Goal: Task Accomplishment & Management: Manage account settings

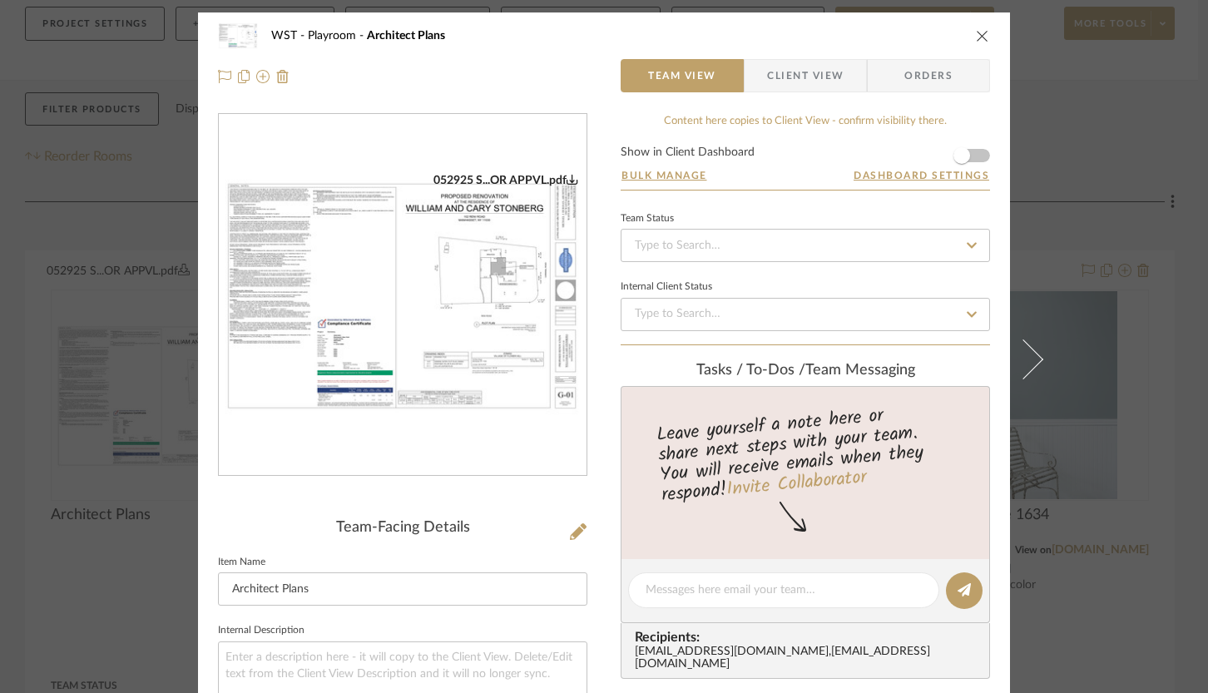
click at [979, 37] on icon "close" at bounding box center [982, 35] width 13 height 13
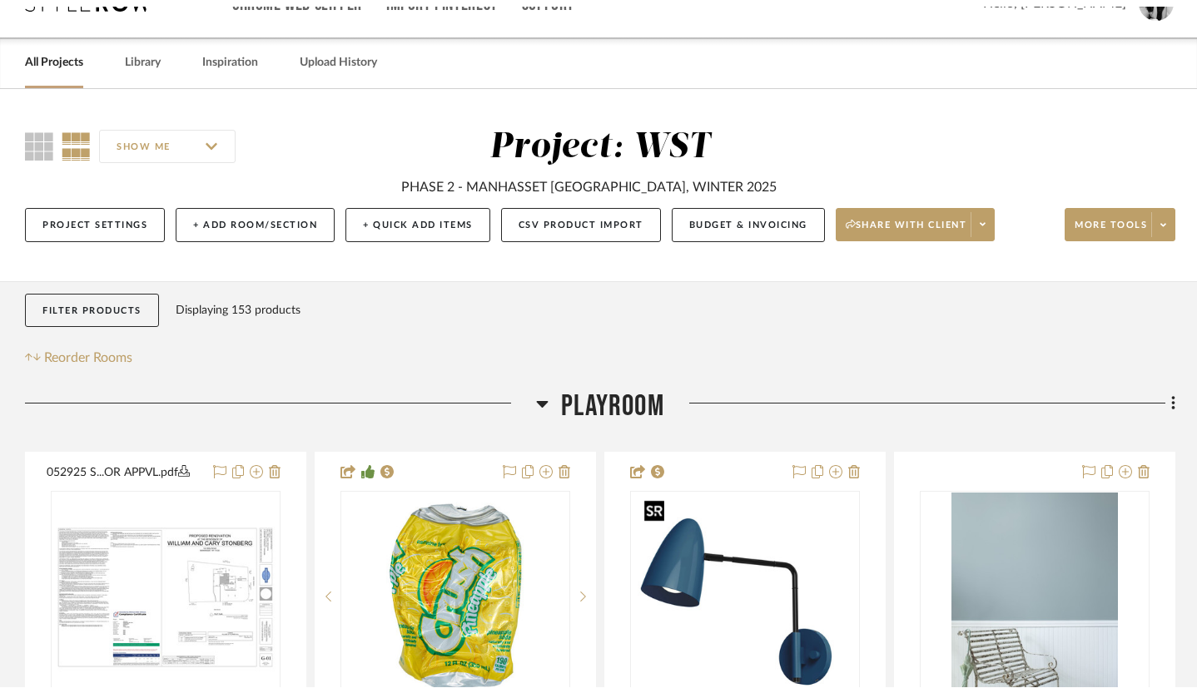
scroll to position [23, 0]
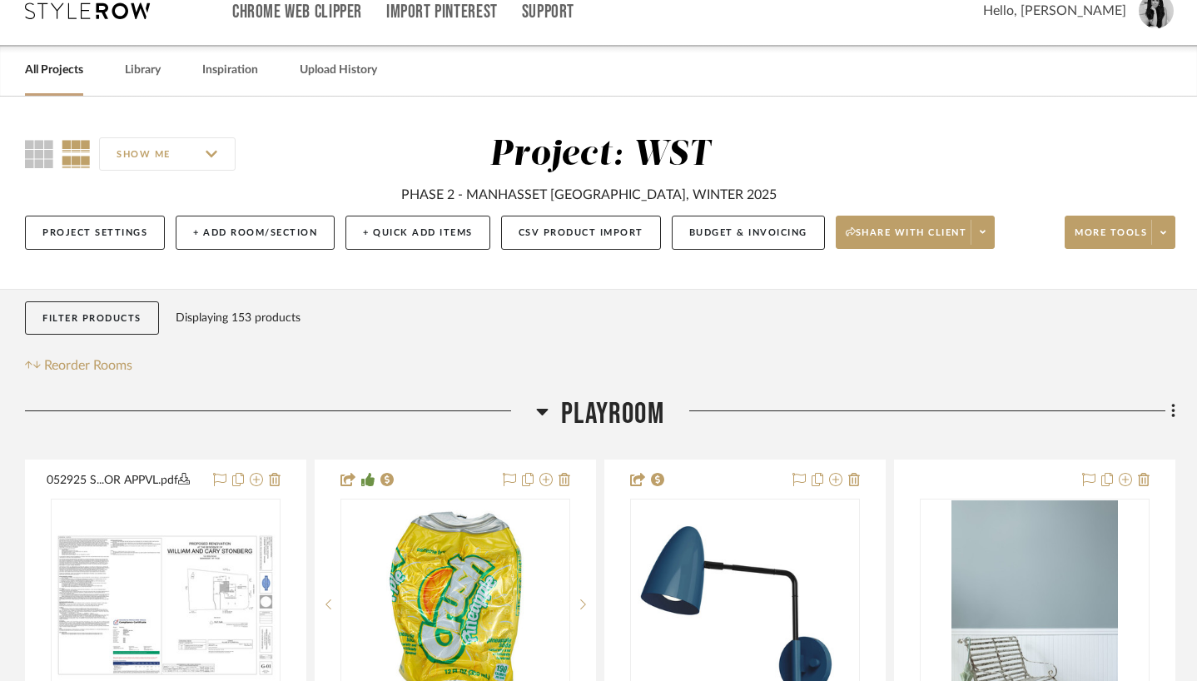
click at [65, 67] on link "All Projects" at bounding box center [54, 70] width 58 height 22
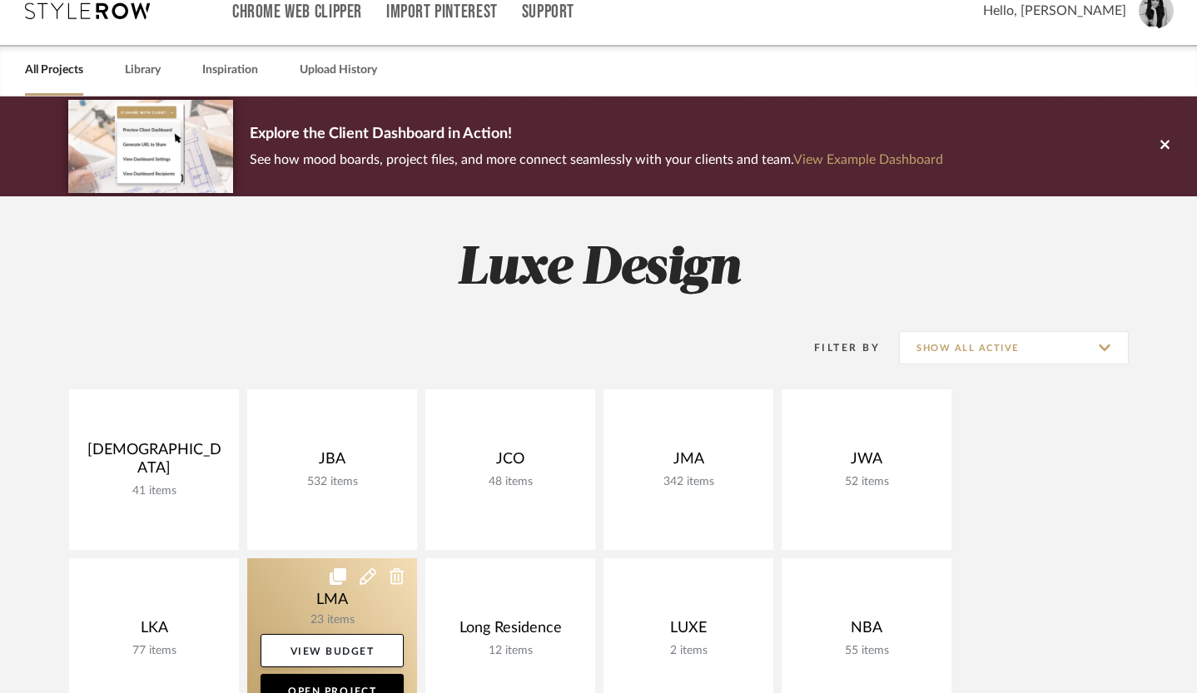
click at [301, 595] on link at bounding box center [332, 638] width 170 height 161
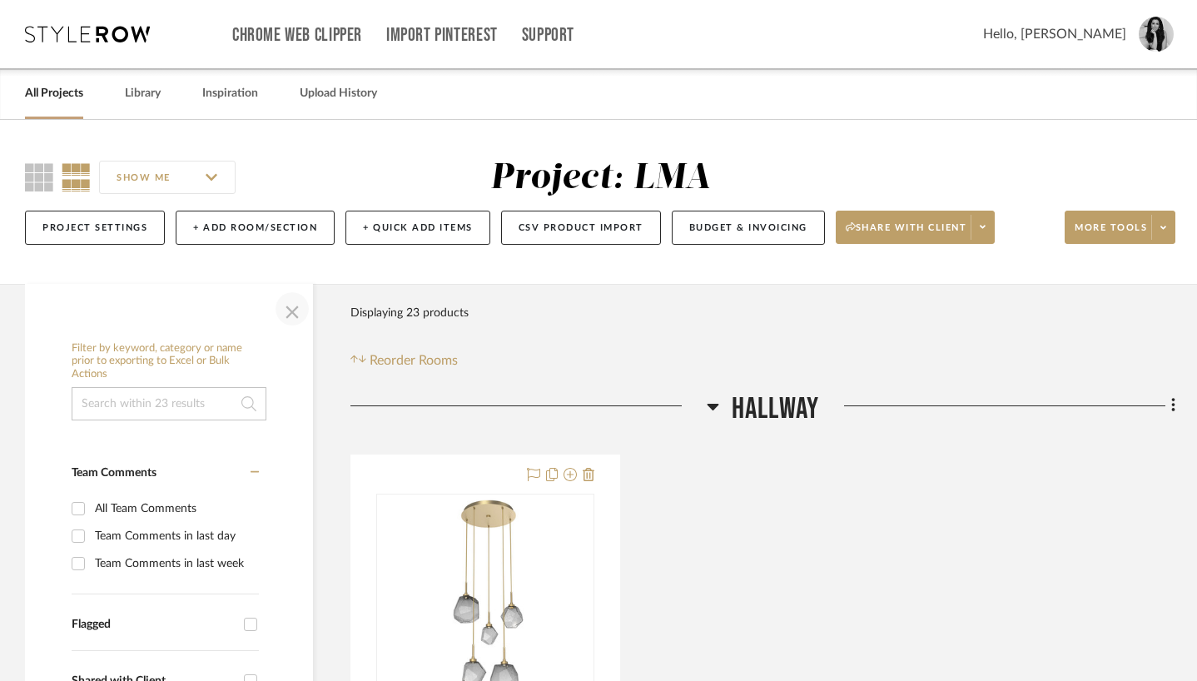
click at [293, 316] on span "button" at bounding box center [292, 309] width 40 height 40
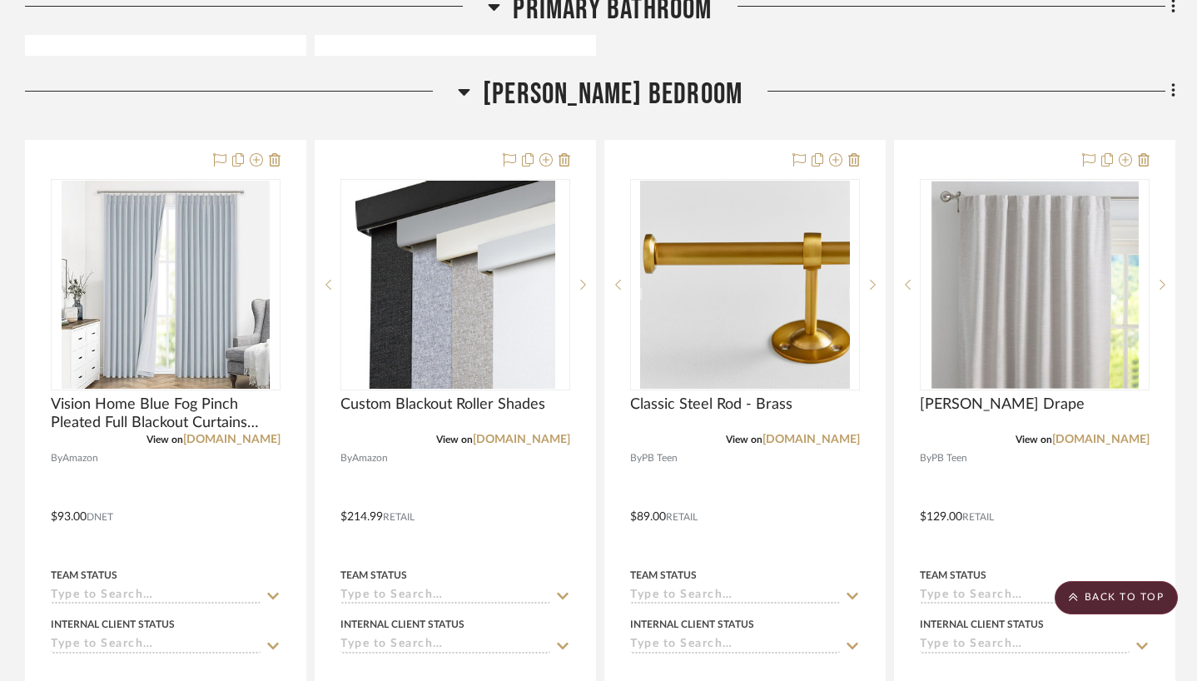
scroll to position [2878, 0]
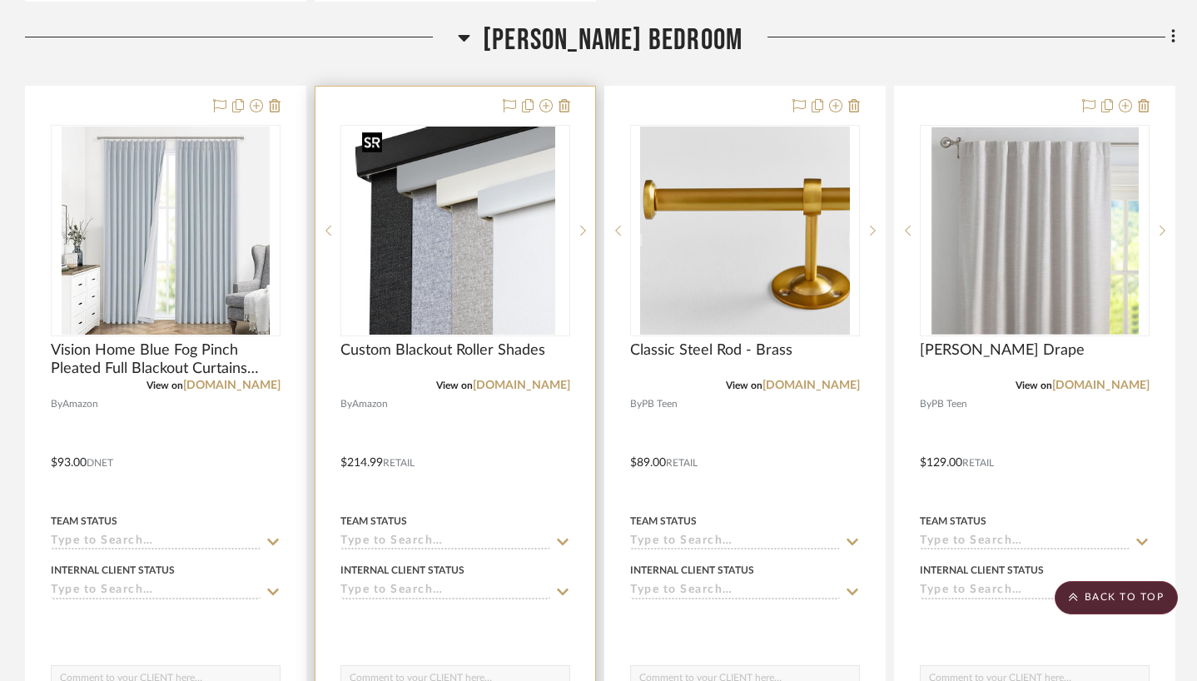
click at [414, 274] on img "0" at bounding box center [455, 230] width 200 height 208
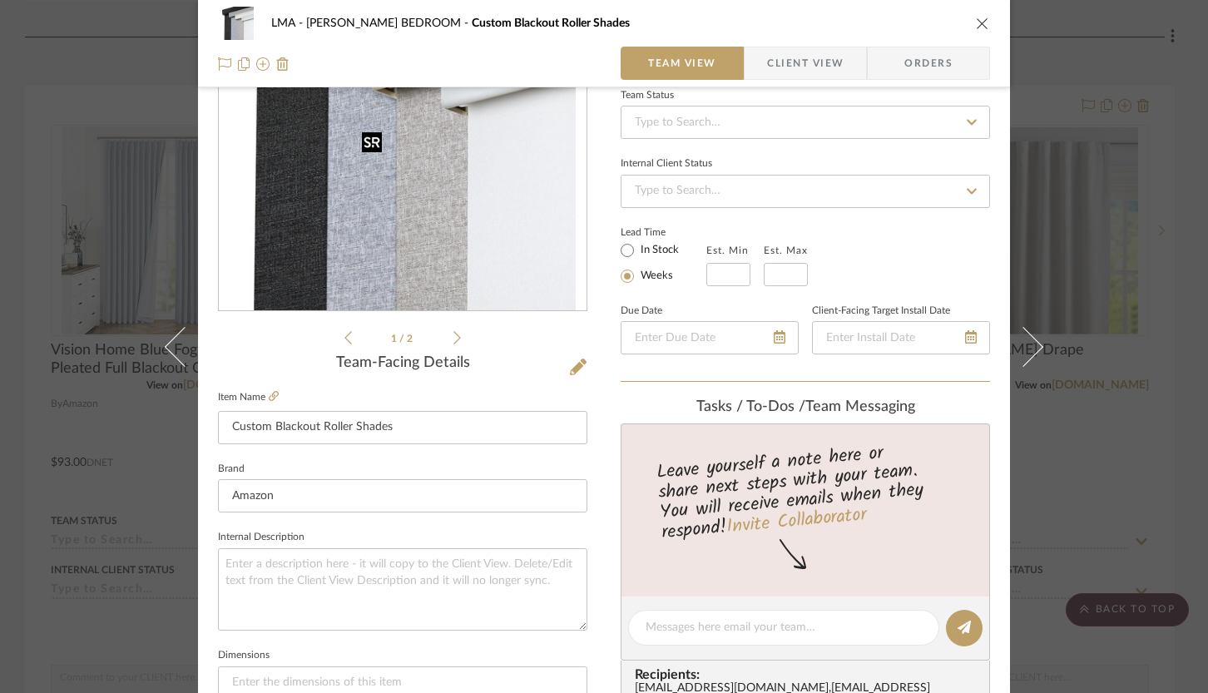
scroll to position [242, 0]
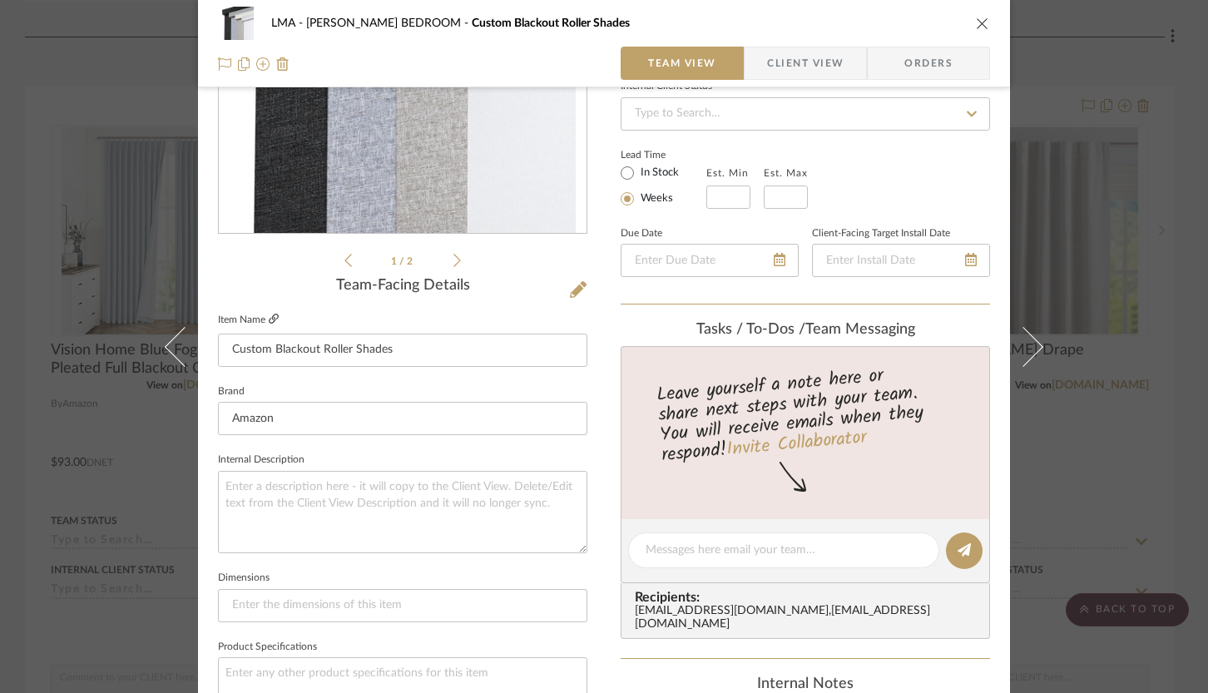
click at [270, 326] on link at bounding box center [274, 320] width 10 height 14
click at [270, 323] on icon at bounding box center [274, 319] width 10 height 10
click at [966, 19] on div "LMA KAITLYN BEDROOM Custom Blackout Roller Shades" at bounding box center [604, 23] width 772 height 33
click at [981, 22] on icon "close" at bounding box center [982, 23] width 13 height 13
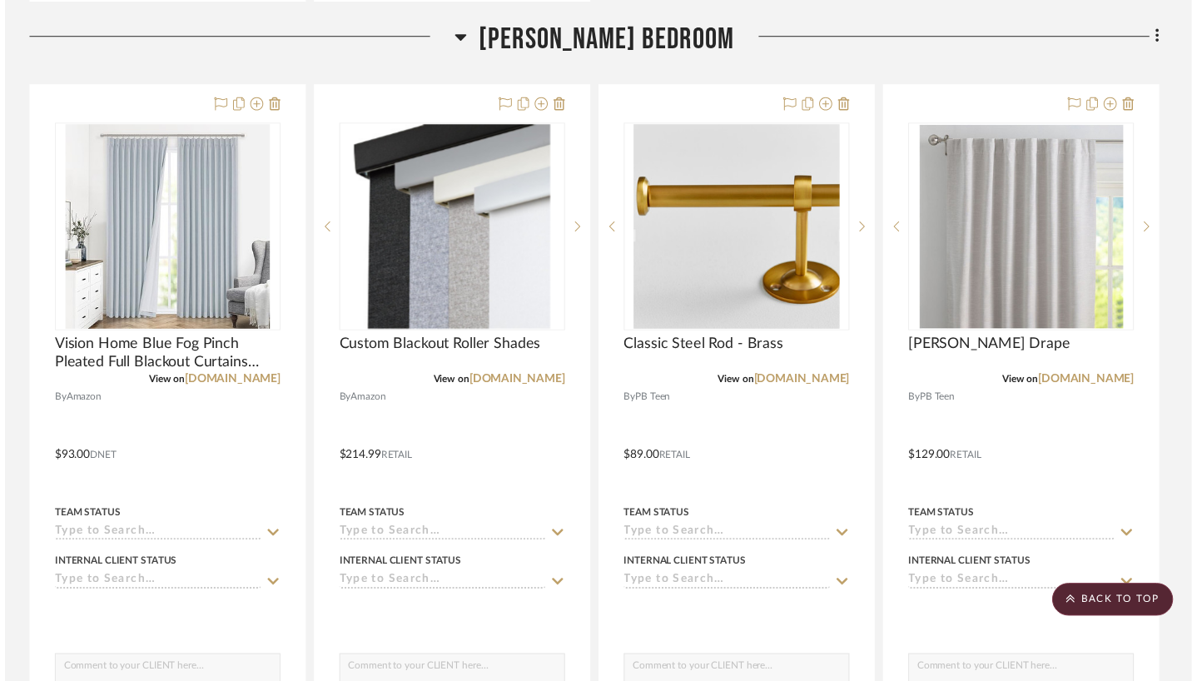
scroll to position [2878, 0]
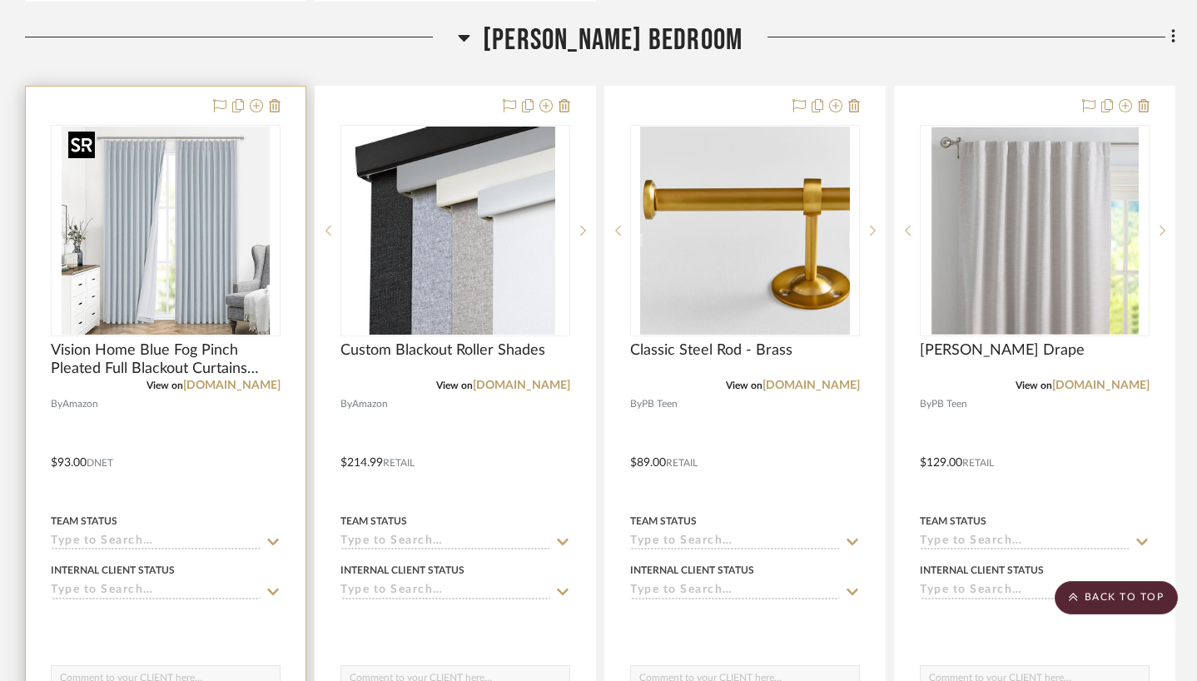
click at [215, 181] on img "0" at bounding box center [166, 230] width 208 height 208
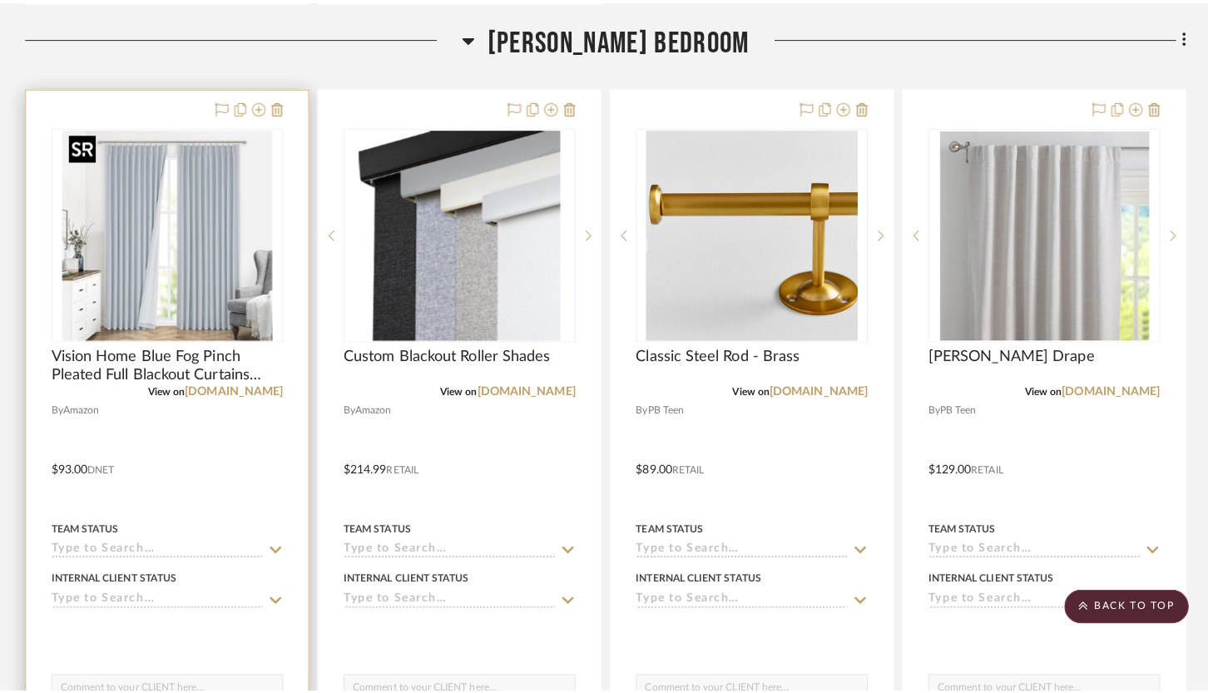
scroll to position [0, 0]
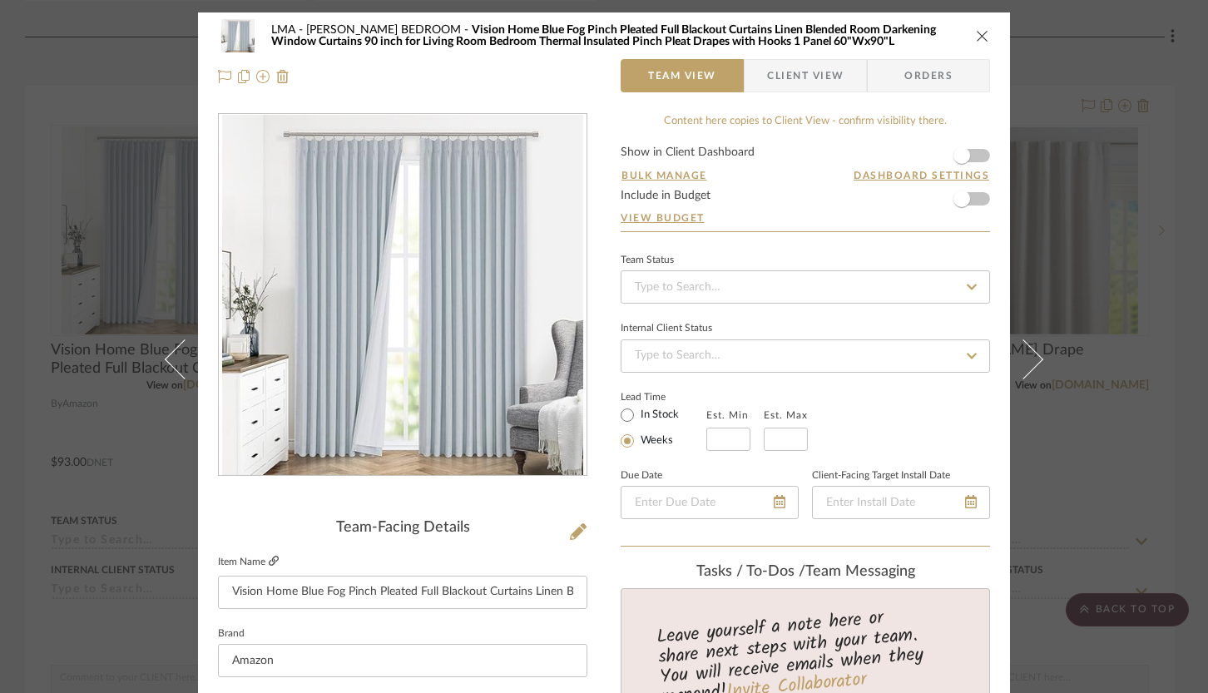
click at [270, 560] on icon at bounding box center [274, 561] width 10 height 10
click at [976, 32] on icon "close" at bounding box center [982, 35] width 13 height 13
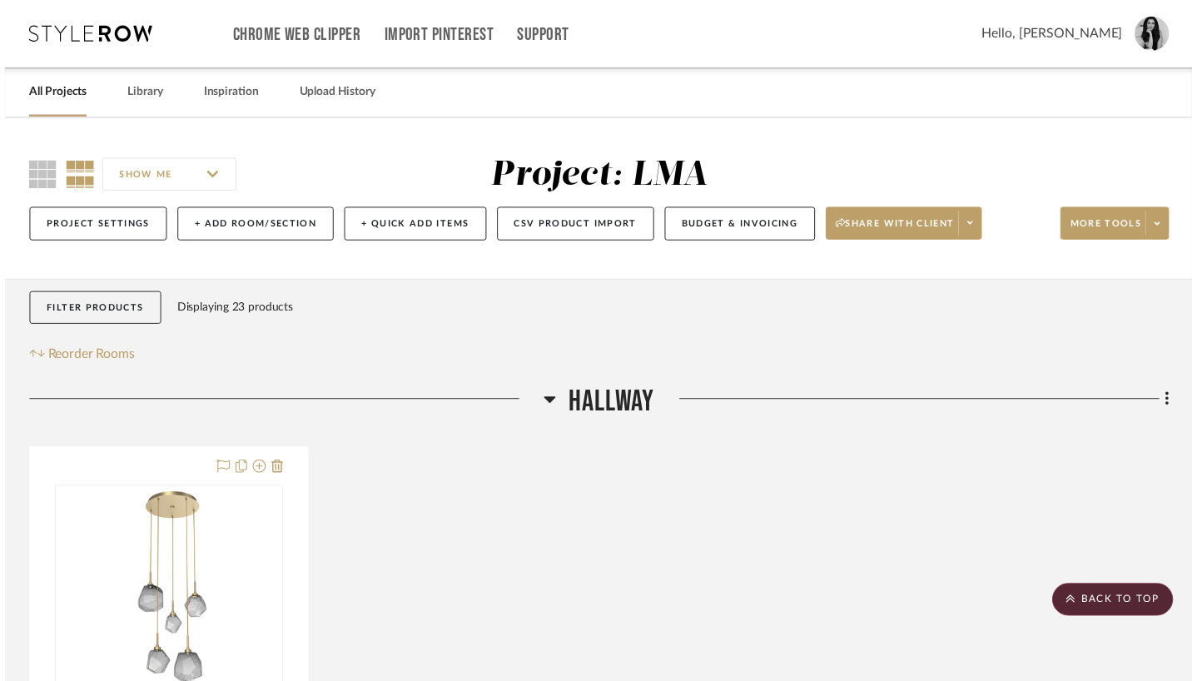
scroll to position [2878, 0]
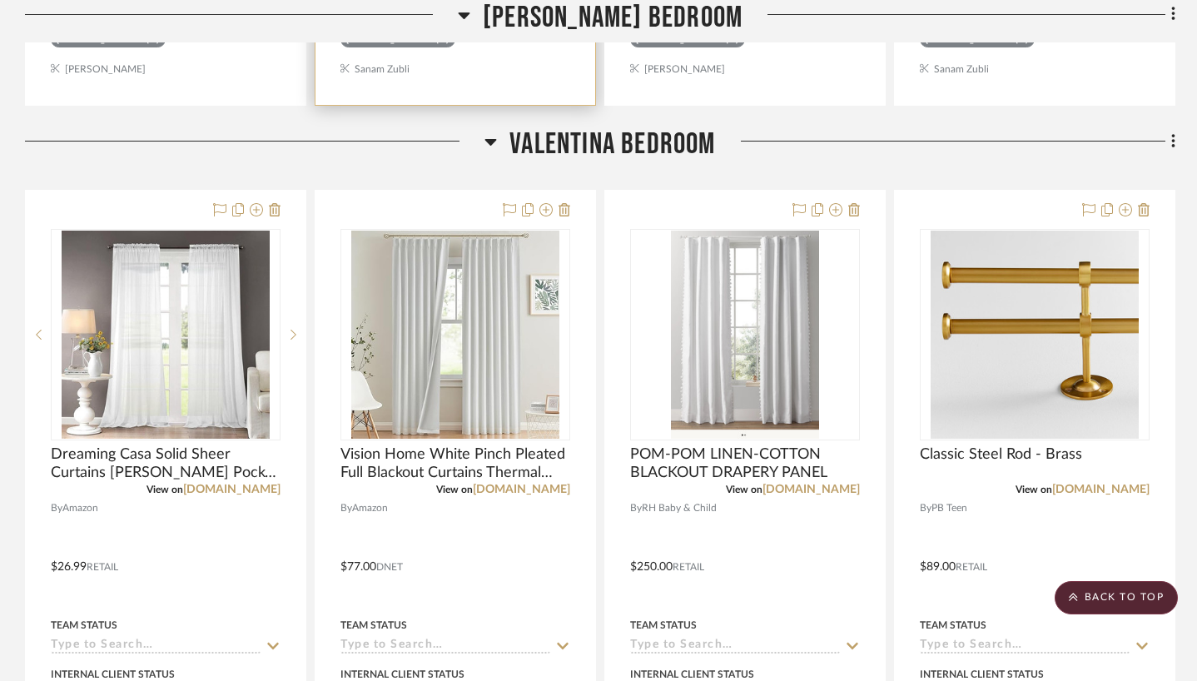
scroll to position [3609, 0]
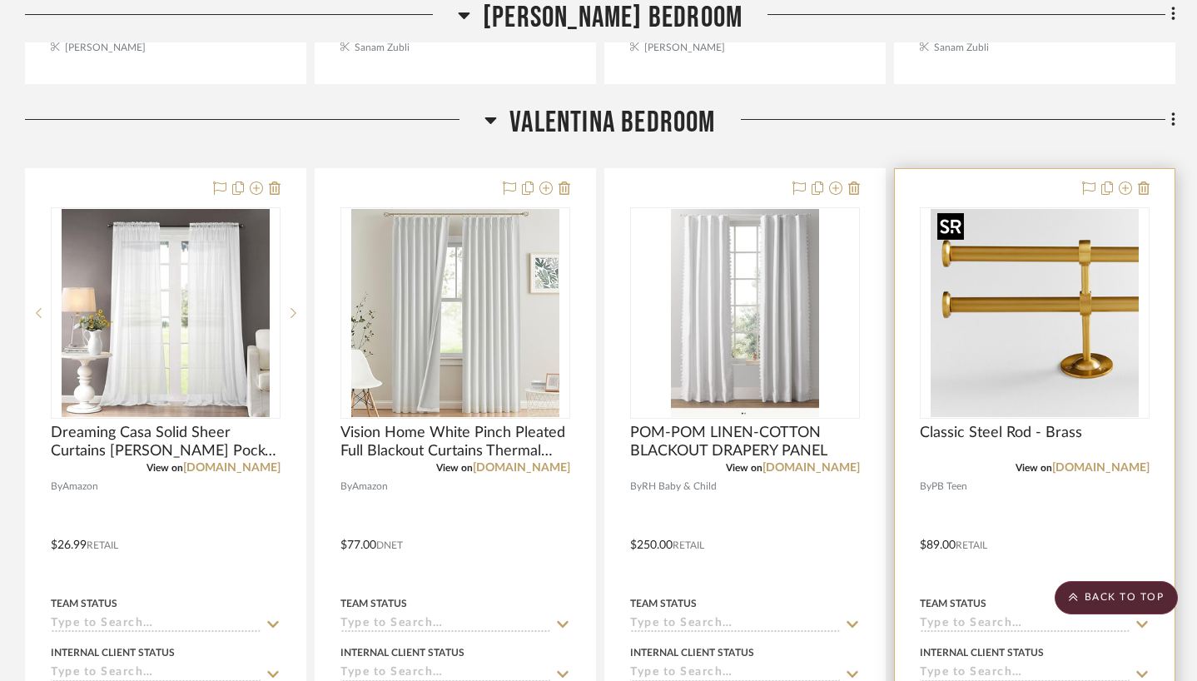
click at [1097, 355] on img "0" at bounding box center [1034, 313] width 208 height 208
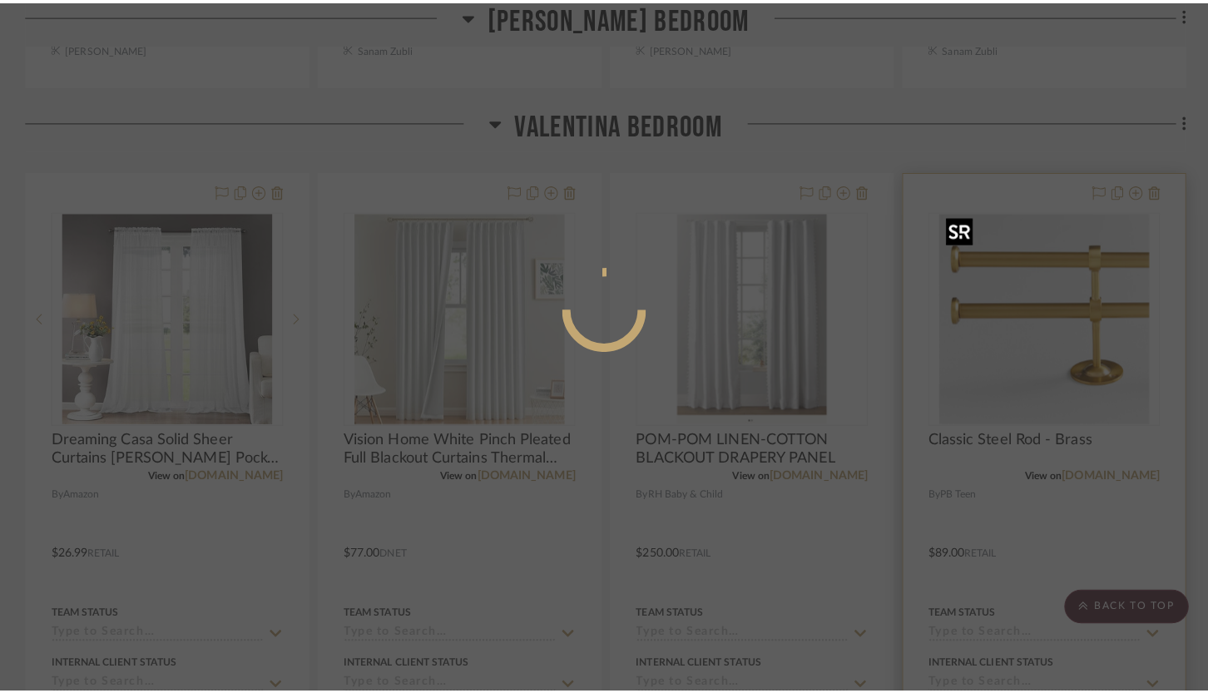
scroll to position [0, 0]
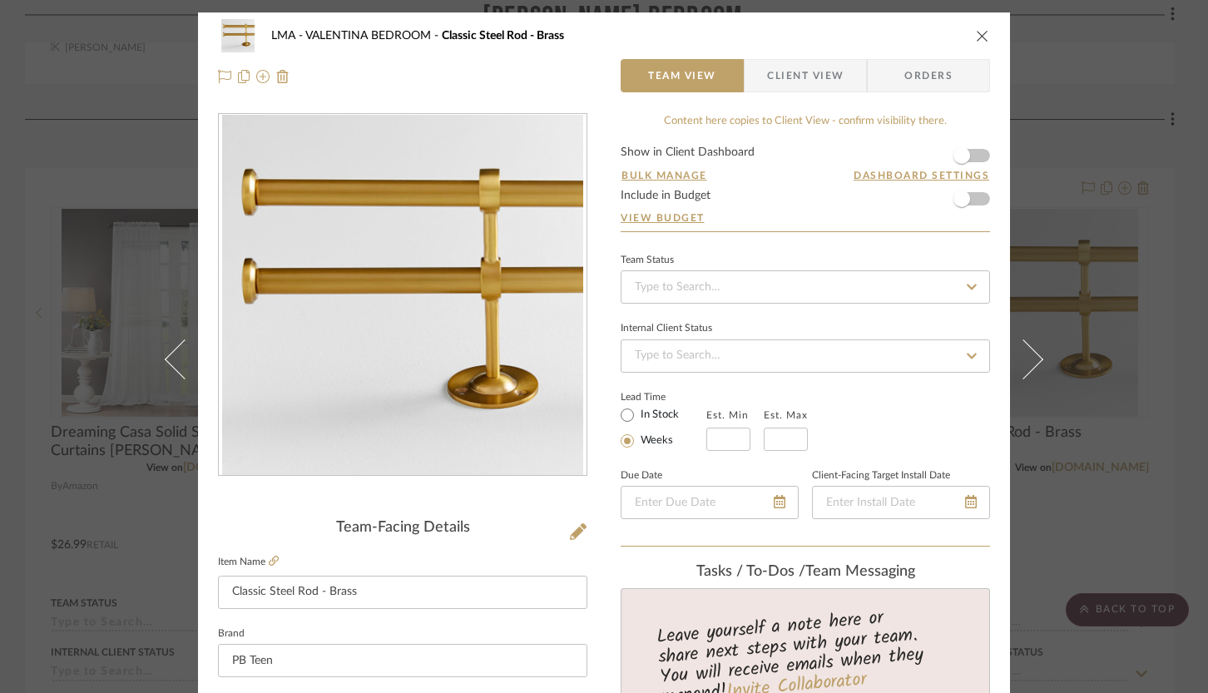
click at [976, 37] on icon "close" at bounding box center [982, 35] width 13 height 13
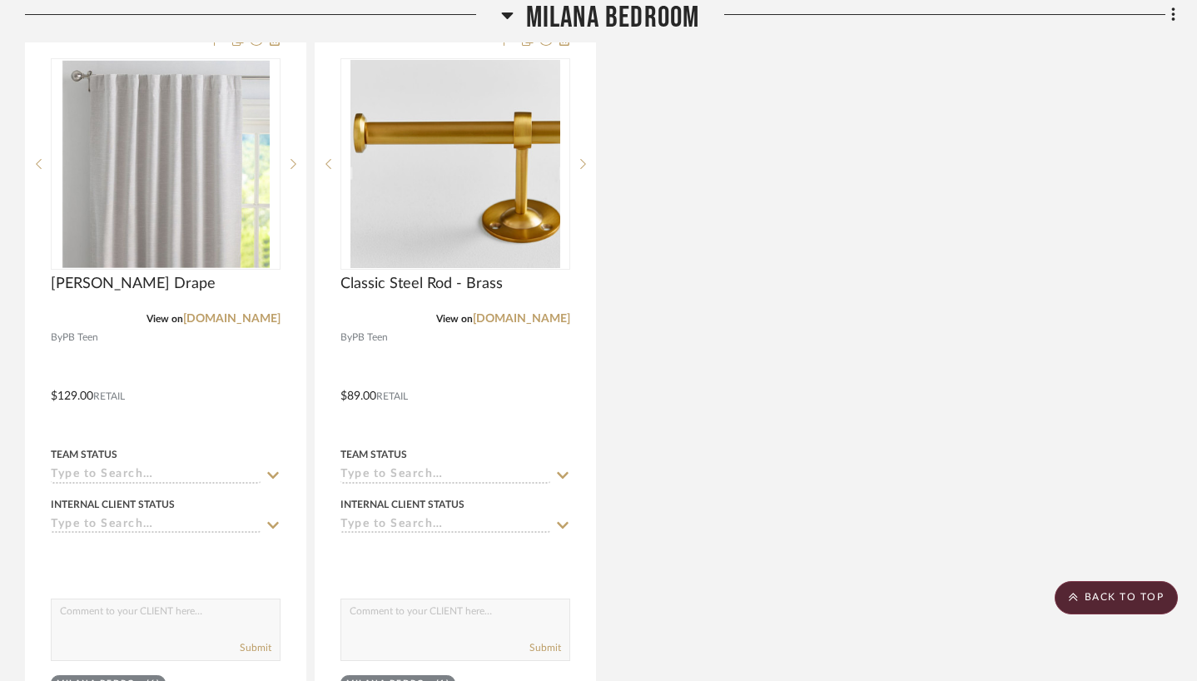
scroll to position [4572, 2]
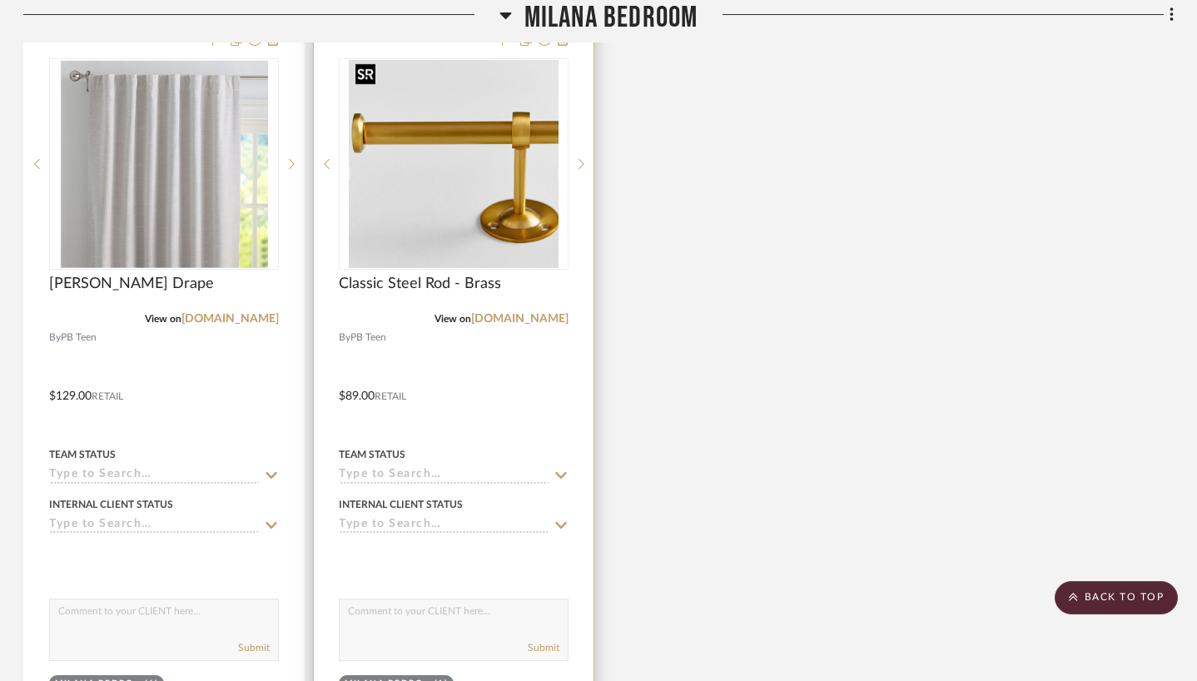
click at [485, 215] on img "0" at bounding box center [453, 164] width 209 height 208
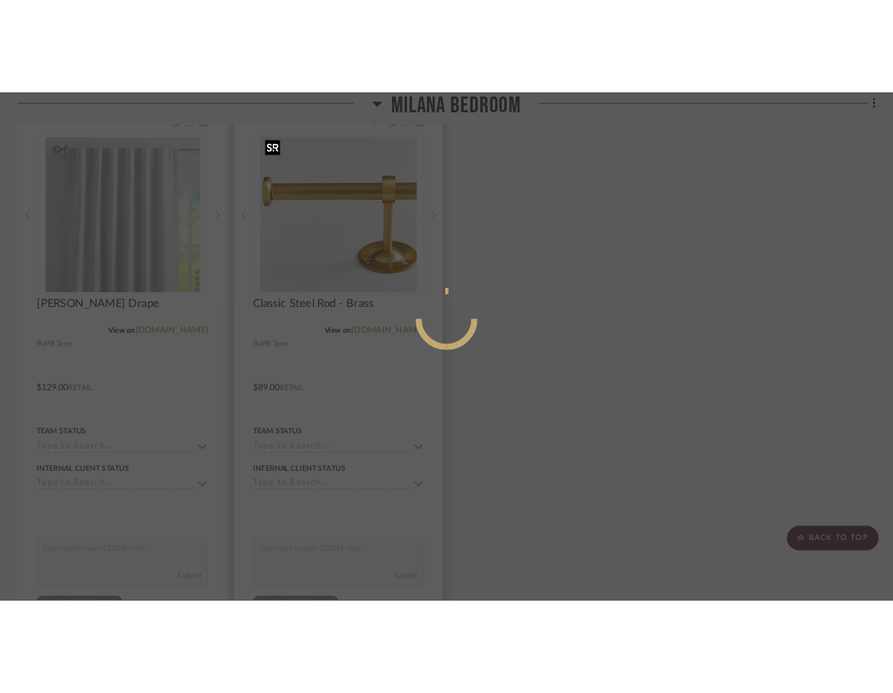
scroll to position [0, 0]
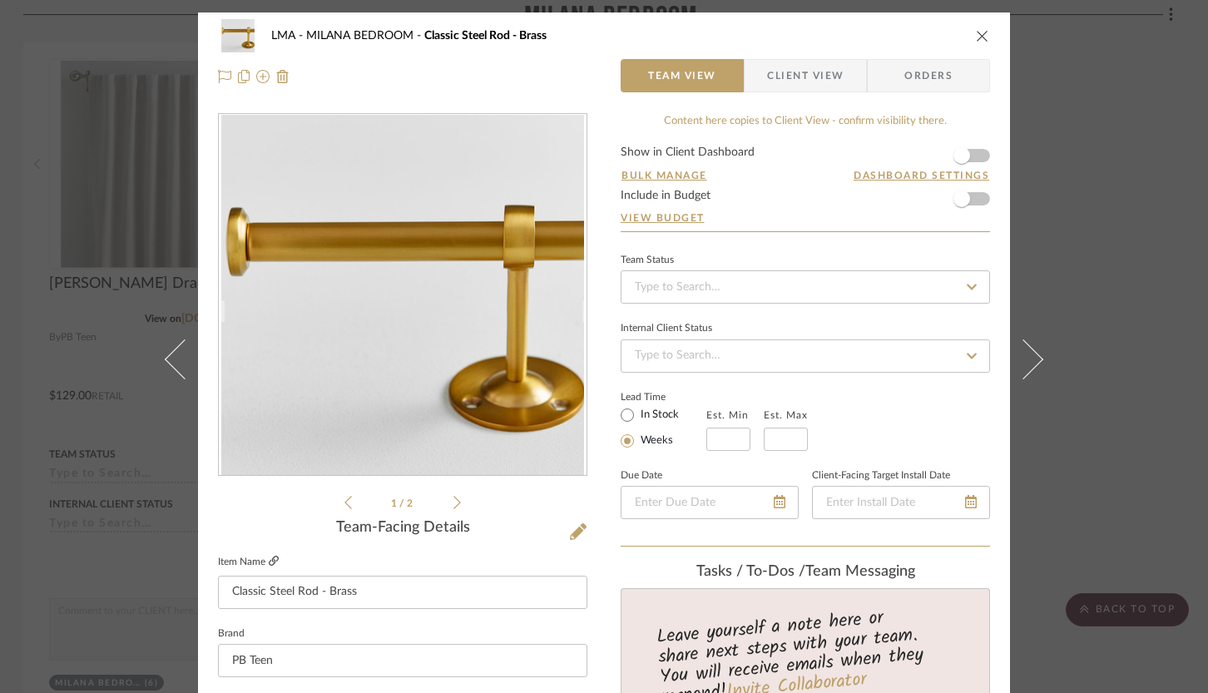
click at [269, 558] on icon at bounding box center [274, 561] width 10 height 10
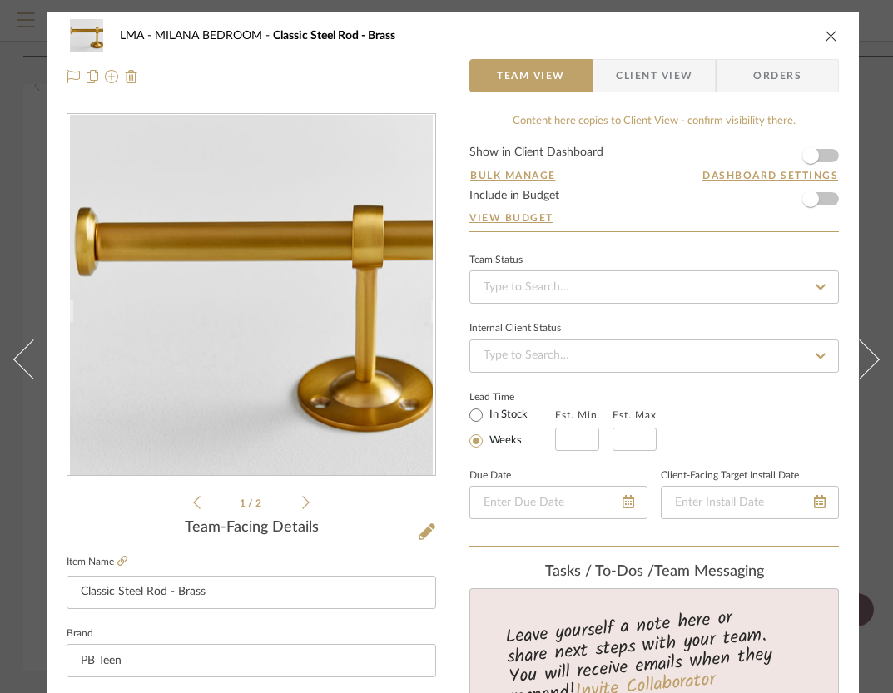
click at [831, 40] on icon "close" at bounding box center [831, 35] width 13 height 13
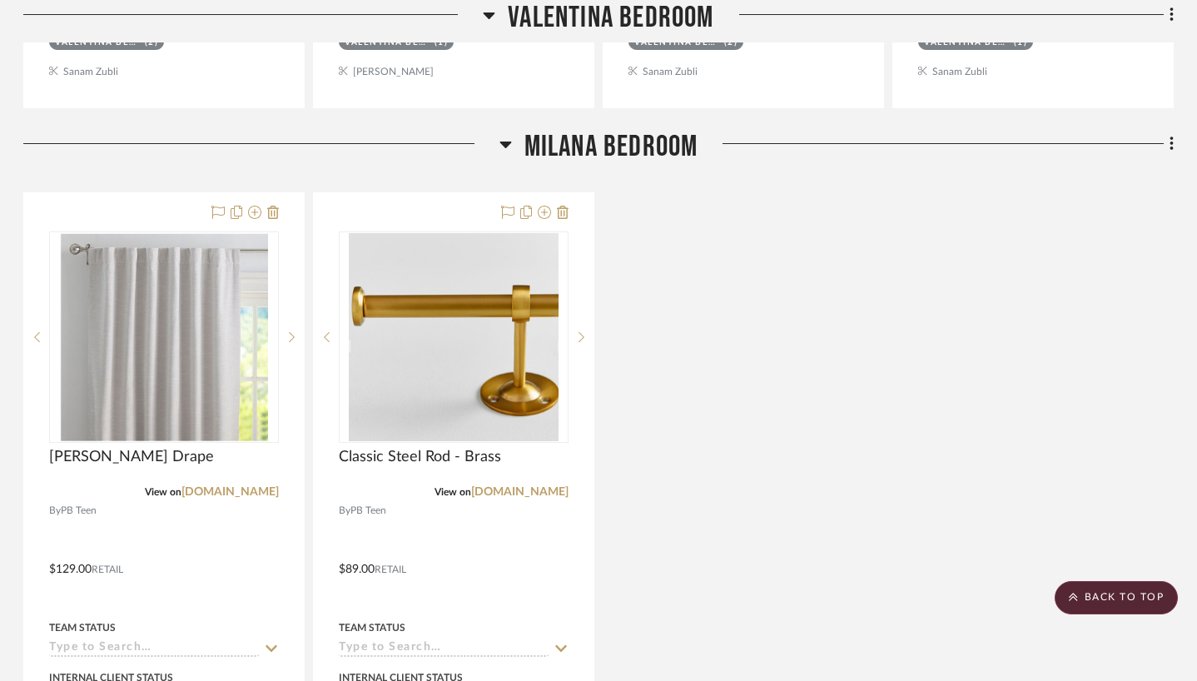
scroll to position [4269, 2]
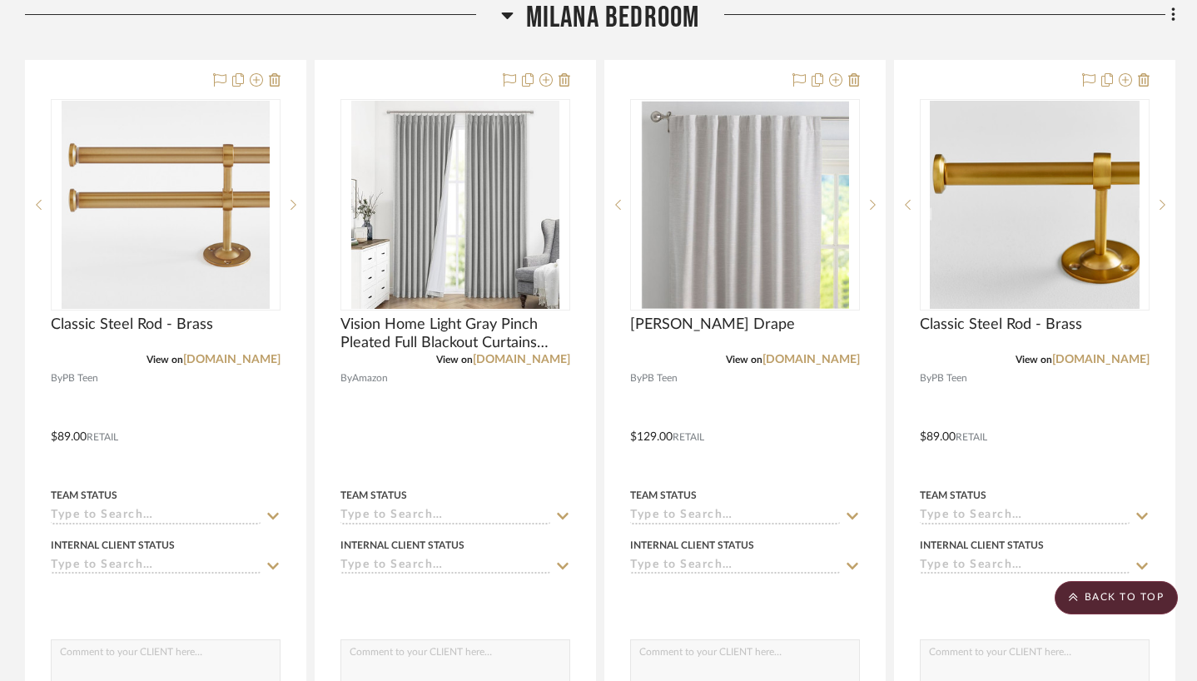
scroll to position [4515, 0]
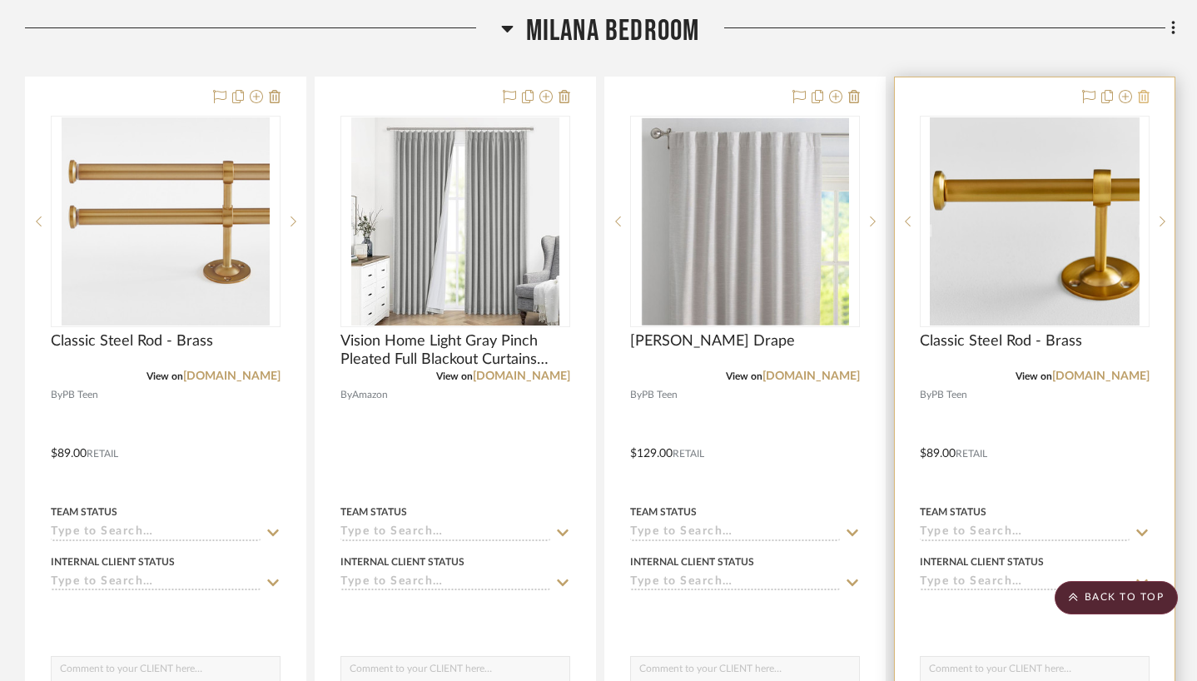
click at [1148, 87] on button at bounding box center [1144, 97] width 12 height 20
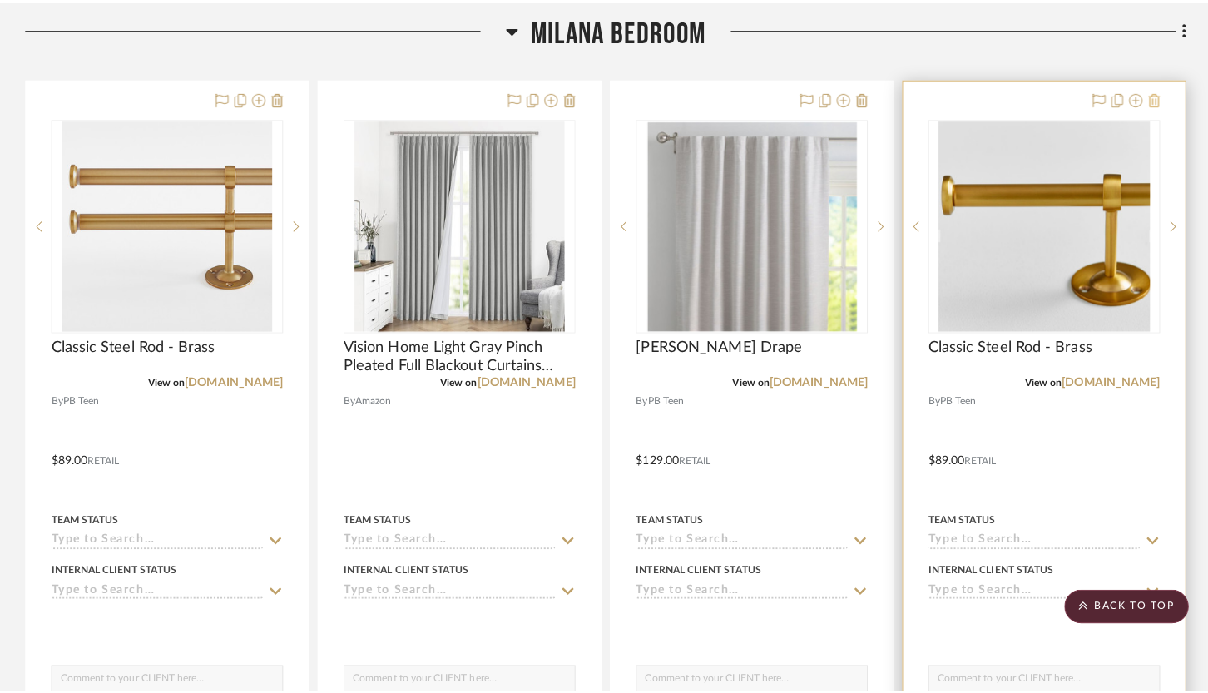
scroll to position [0, 0]
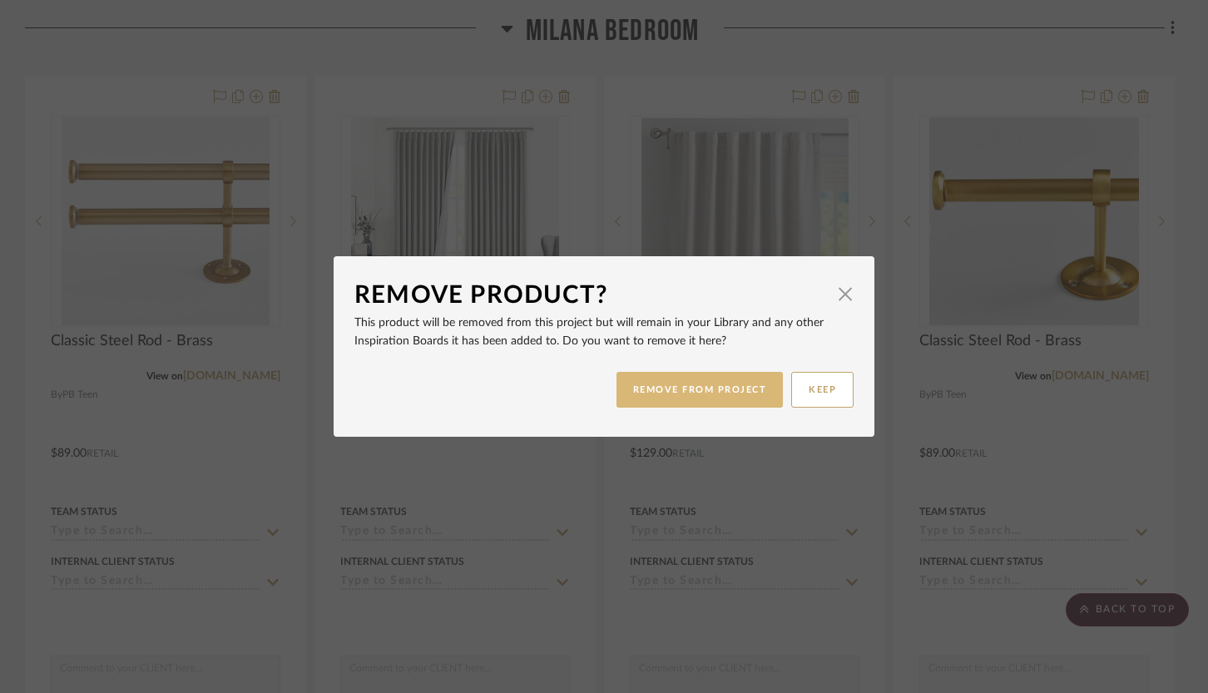
click at [746, 394] on button "REMOVE FROM PROJECT" at bounding box center [700, 390] width 167 height 36
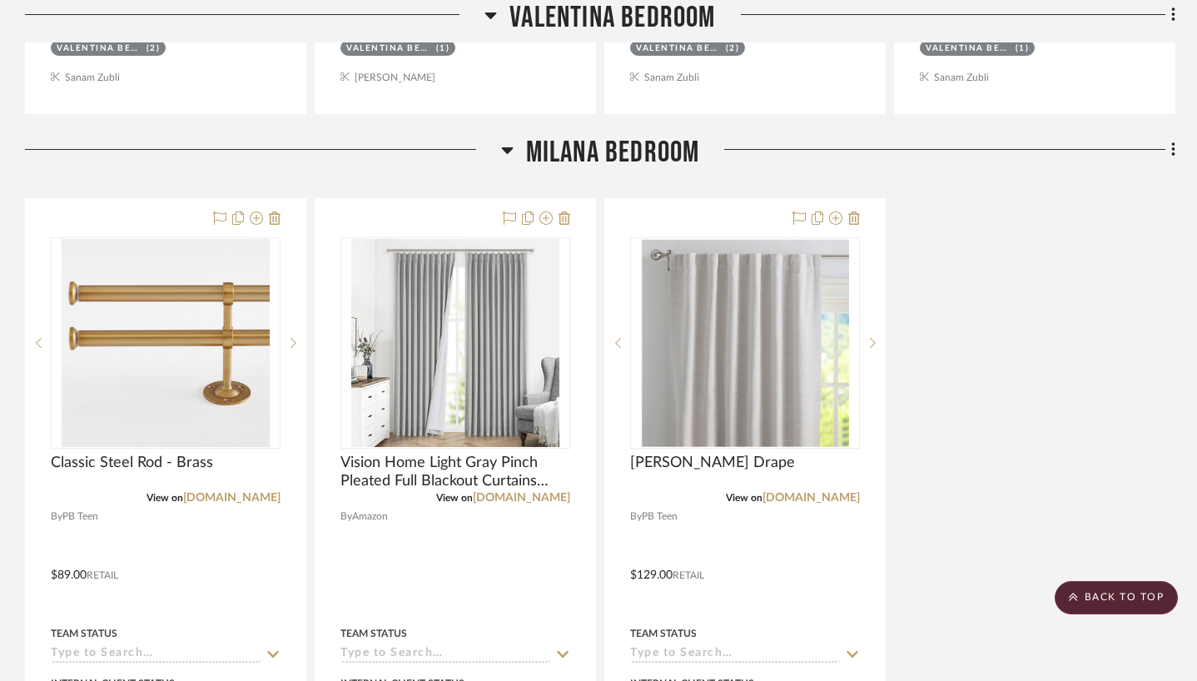
scroll to position [4391, 0]
